Goal: Transaction & Acquisition: Purchase product/service

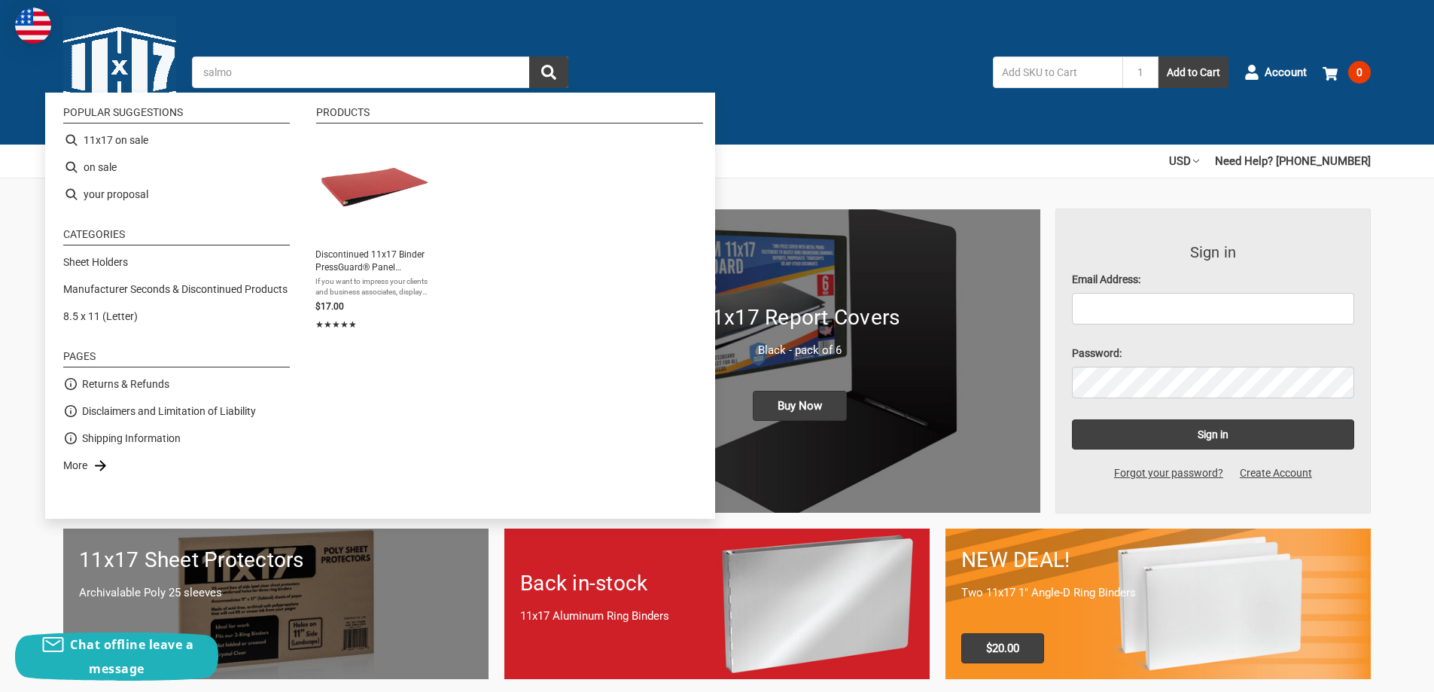
type input "salmon"
